Goal: Check status: Check status

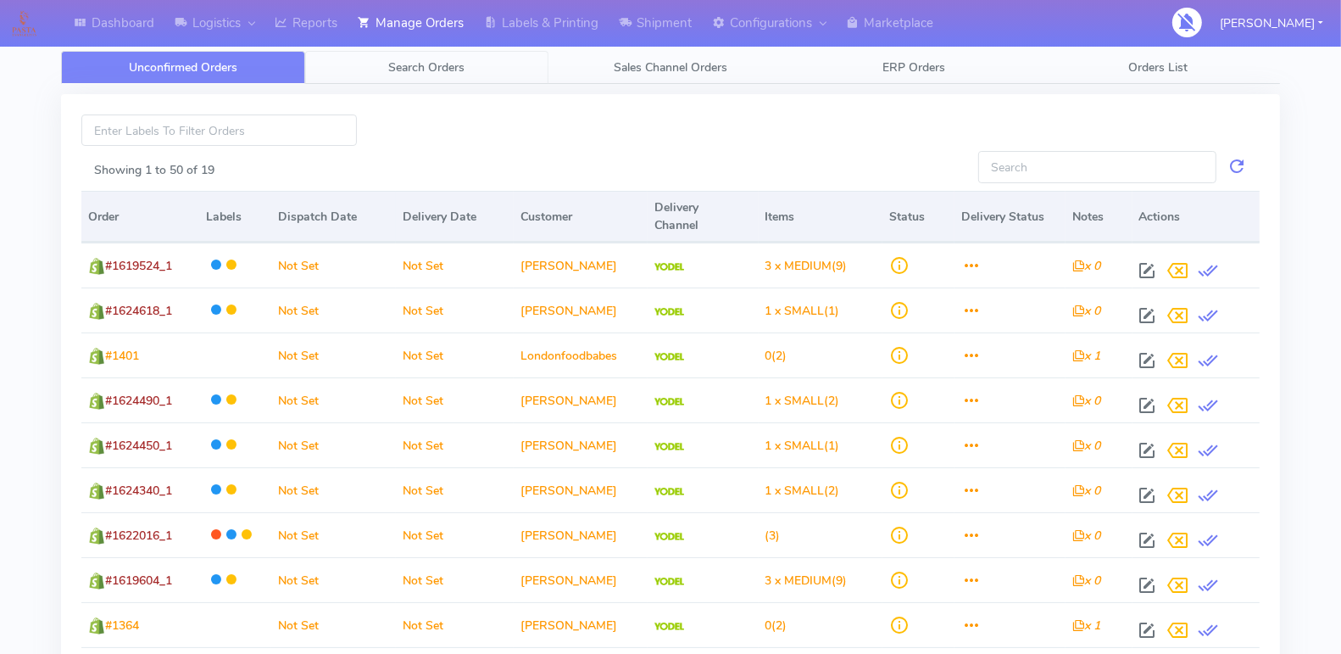
click at [430, 64] on span "Search Orders" at bounding box center [426, 67] width 76 height 16
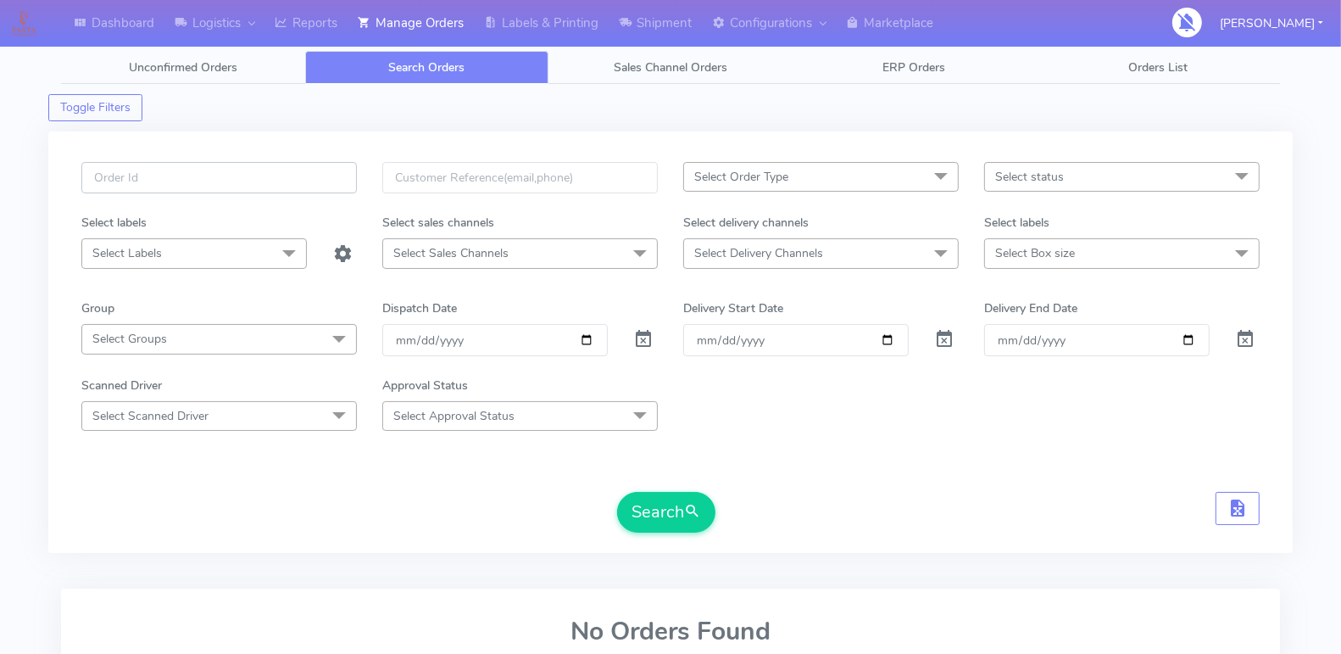
click at [252, 172] on input "text" at bounding box center [218, 177] width 275 height 31
paste input "1619504B"
type input "1619504B"
click at [649, 335] on span at bounding box center [643, 343] width 20 height 16
click at [656, 526] on button "Search" at bounding box center [666, 512] width 98 height 41
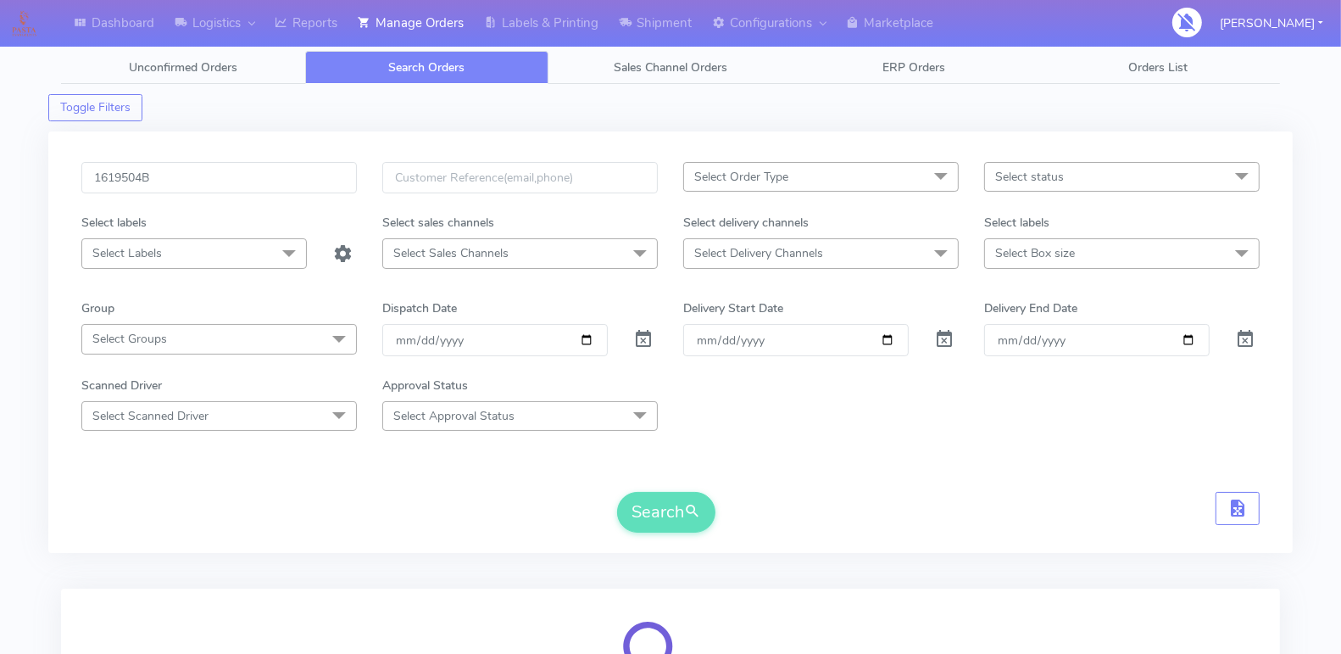
scroll to position [218, 0]
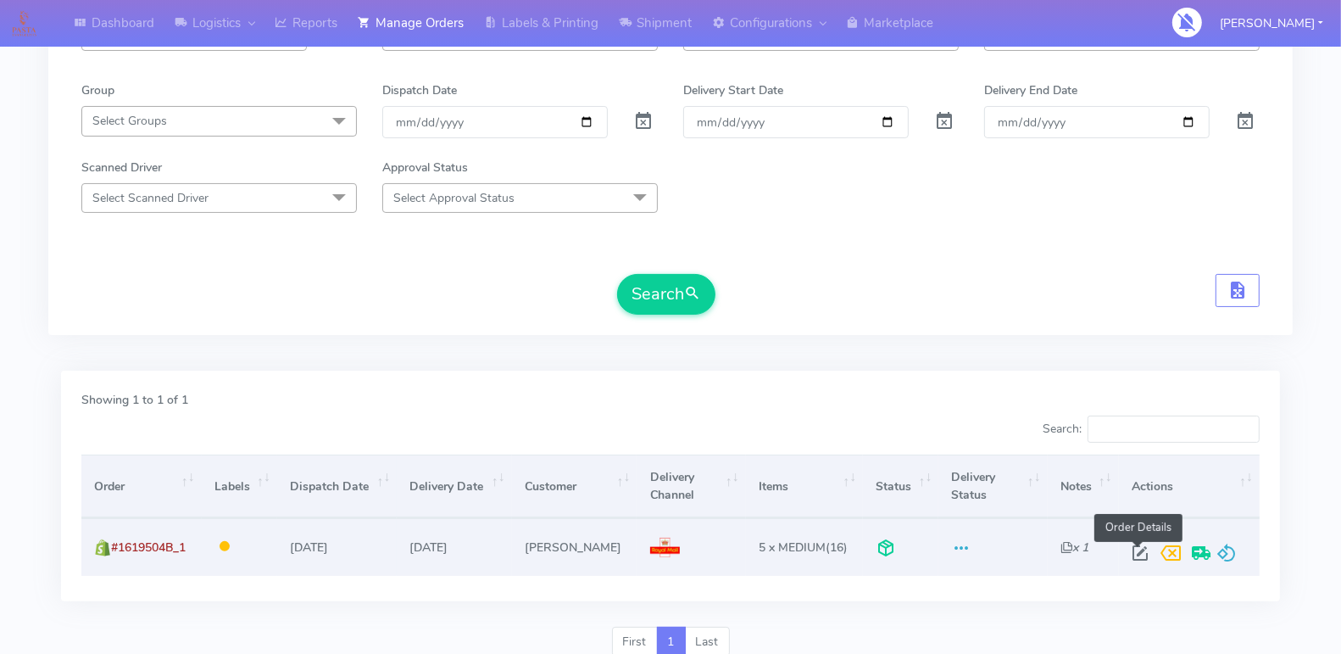
click at [1132, 548] on span at bounding box center [1140, 556] width 31 height 16
select select "3"
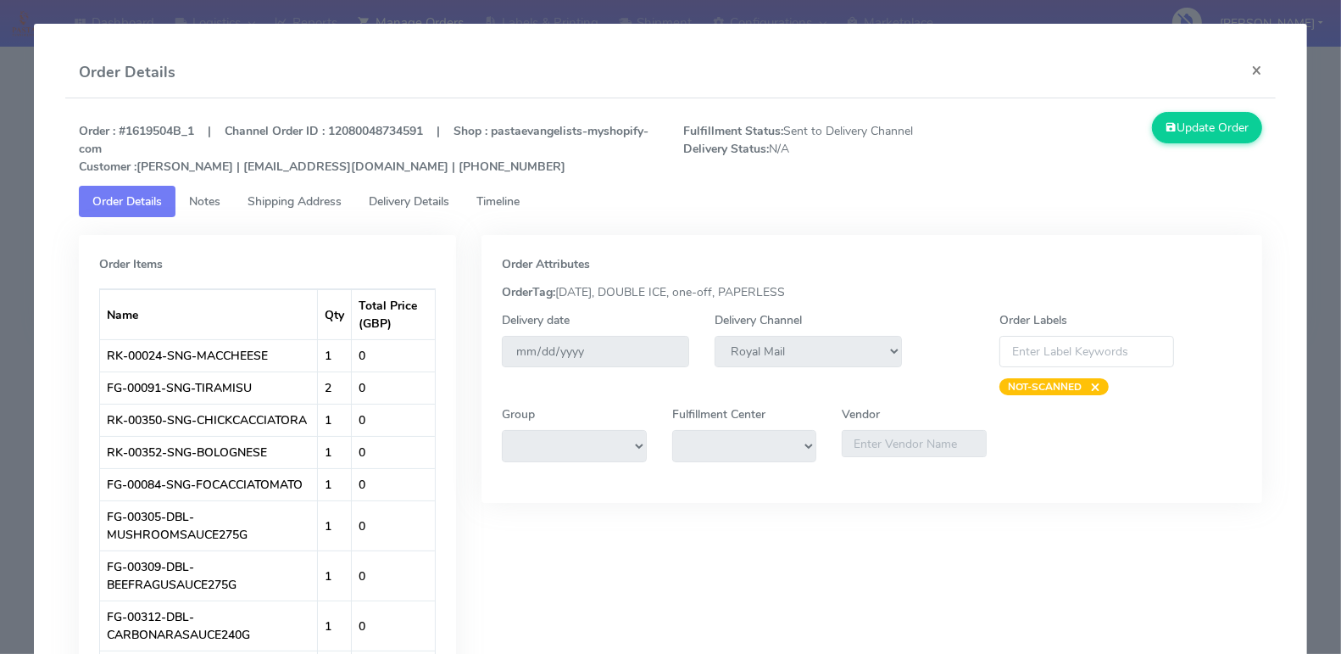
click at [498, 199] on span "Timeline" at bounding box center [497, 201] width 43 height 16
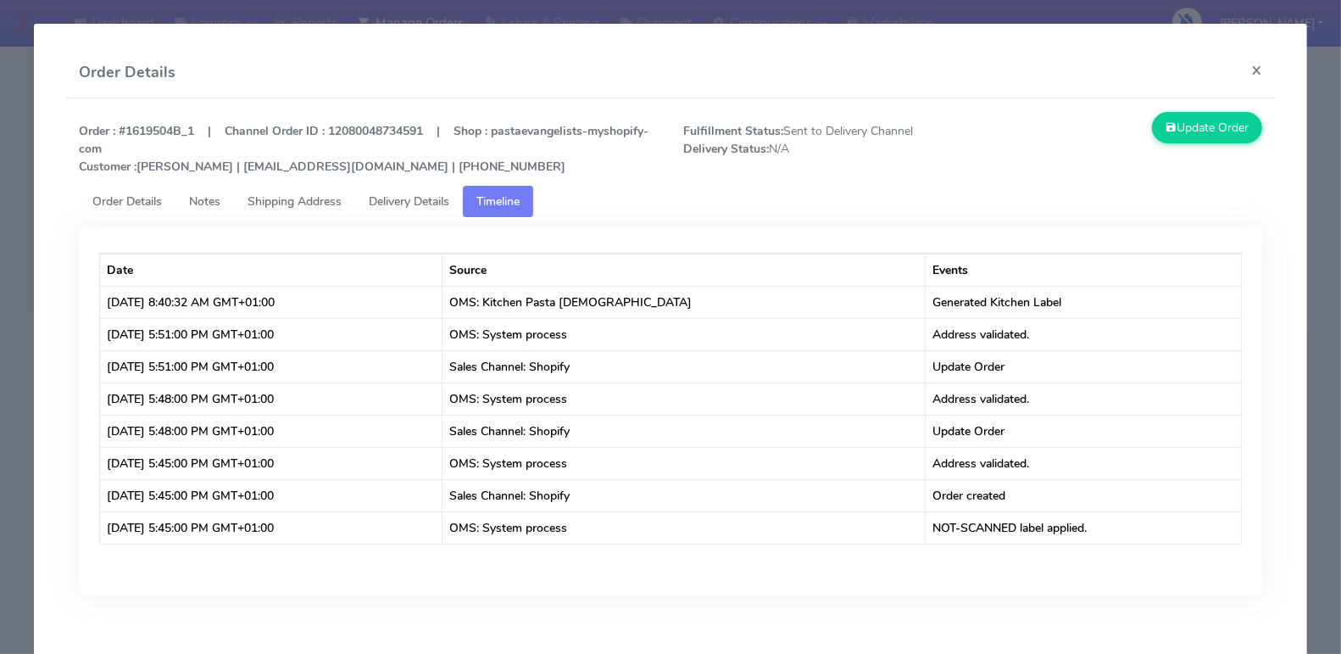
click at [430, 203] on span "Delivery Details" at bounding box center [409, 201] width 81 height 16
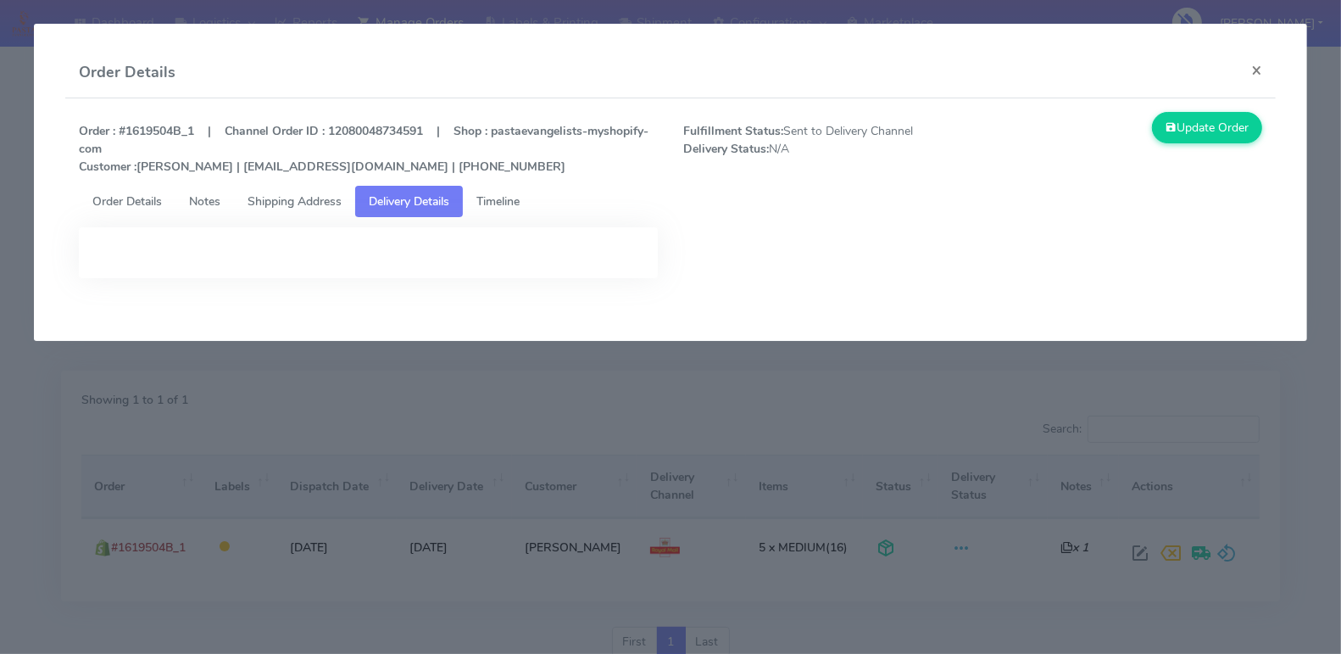
click at [520, 202] on span "Timeline" at bounding box center [497, 201] width 43 height 16
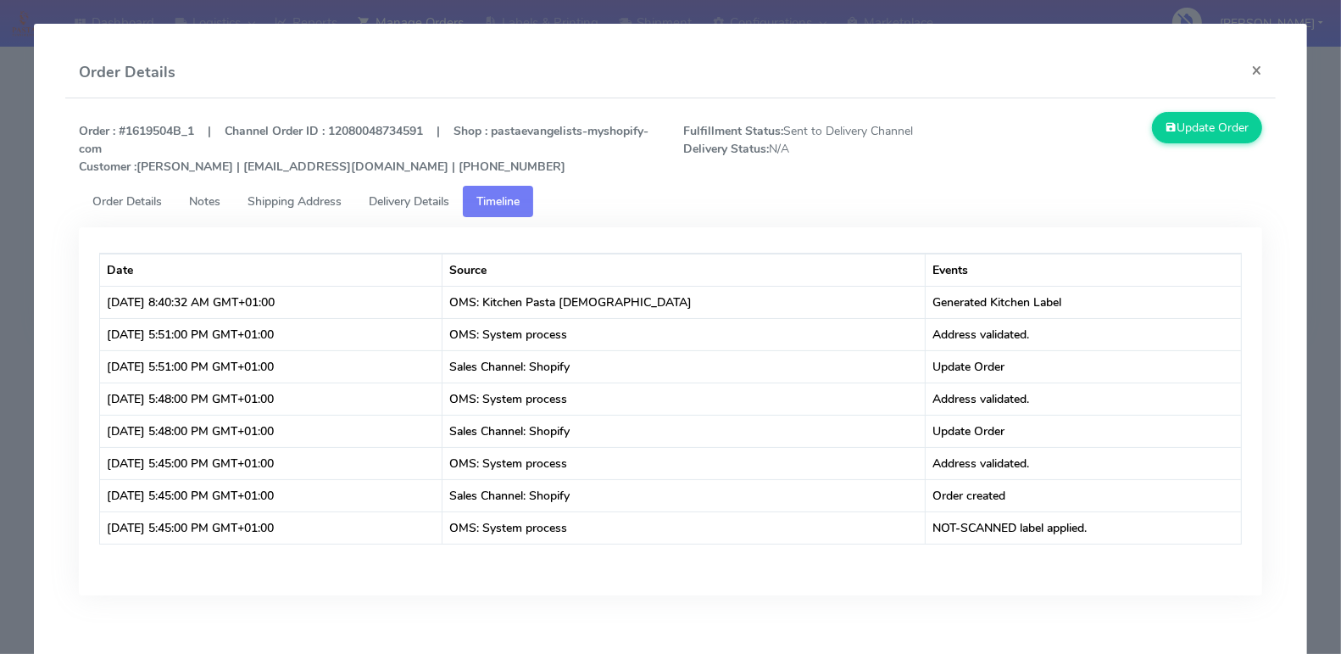
click at [420, 199] on span "Delivery Details" at bounding box center [409, 201] width 81 height 16
